Goal: Task Accomplishment & Management: Use online tool/utility

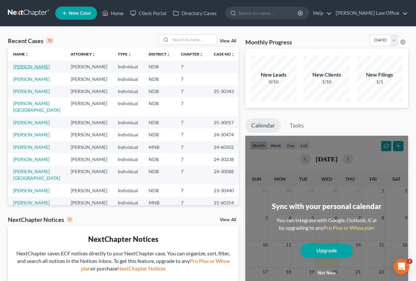
click at [22, 67] on link "[PERSON_NAME]" at bounding box center [31, 67] width 37 height 6
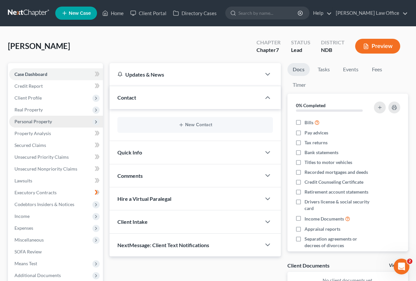
click at [35, 122] on span "Personal Property" at bounding box center [33, 122] width 38 height 6
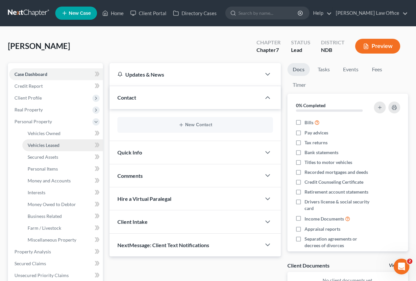
click at [39, 146] on span "Vehicles Leased" at bounding box center [44, 146] width 32 height 6
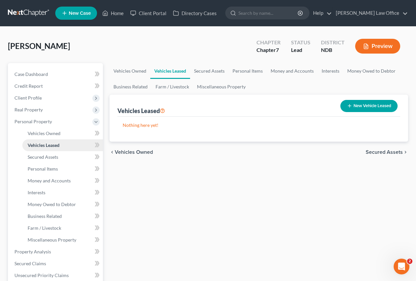
click at [38, 146] on span "Vehicles Leased" at bounding box center [44, 146] width 32 height 6
click at [38, 134] on span "Vehicles Owned" at bounding box center [44, 134] width 33 height 6
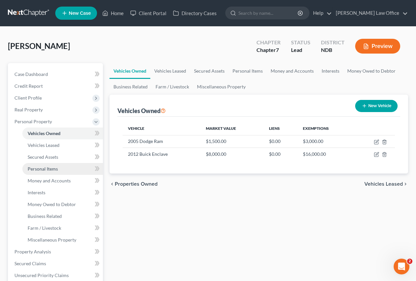
click at [41, 169] on span "Personal Items" at bounding box center [43, 169] width 30 height 6
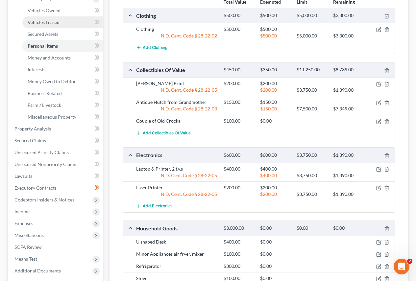
scroll to position [116, 0]
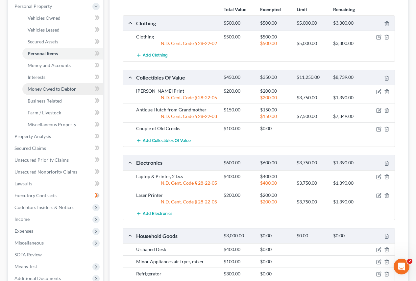
click at [38, 88] on span "Money Owed to Debtor" at bounding box center [52, 89] width 48 height 6
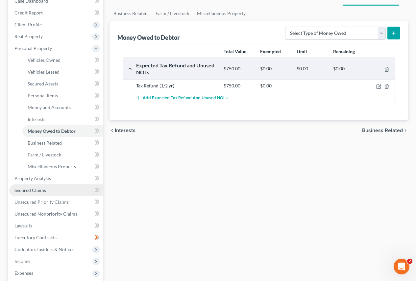
scroll to position [99, 0]
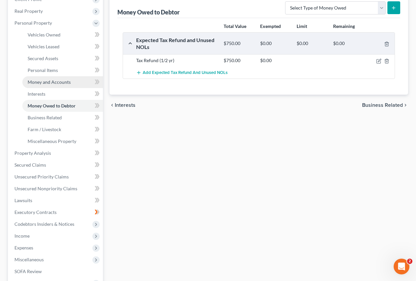
click at [38, 84] on span "Money and Accounts" at bounding box center [49, 82] width 43 height 6
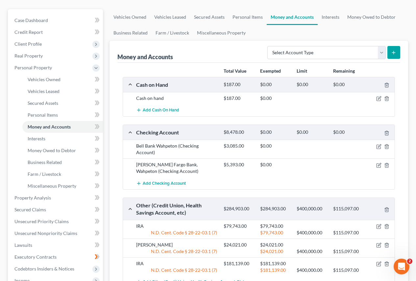
scroll to position [66, 0]
